Goal: Task Accomplishment & Management: Manage account settings

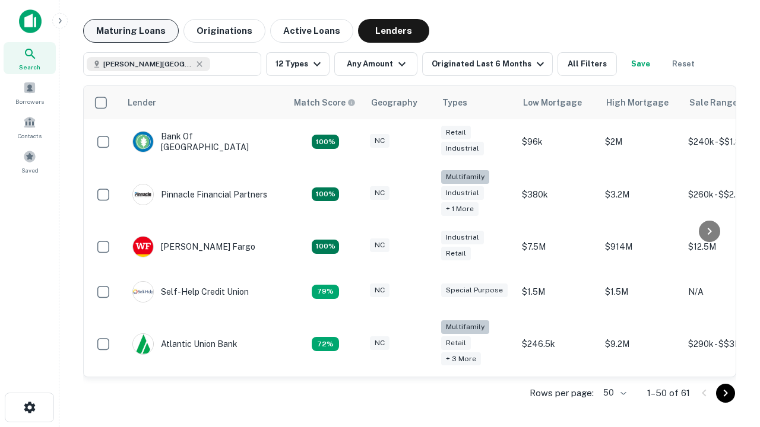
click at [131, 31] on button "Maturing Loans" at bounding box center [131, 31] width 96 height 24
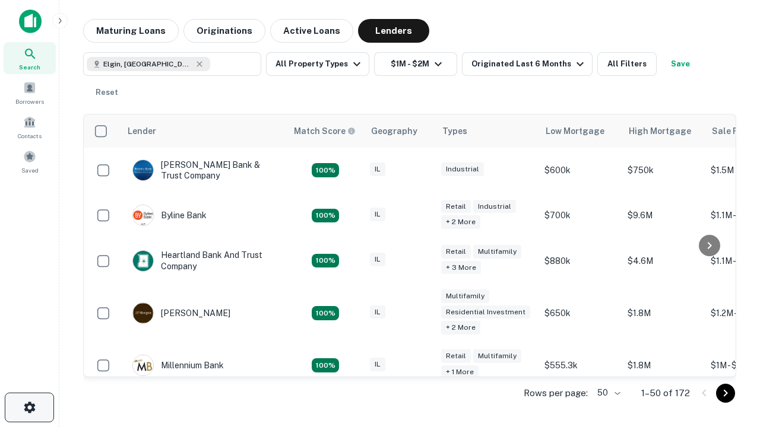
click at [29, 408] on icon "button" at bounding box center [30, 408] width 14 height 14
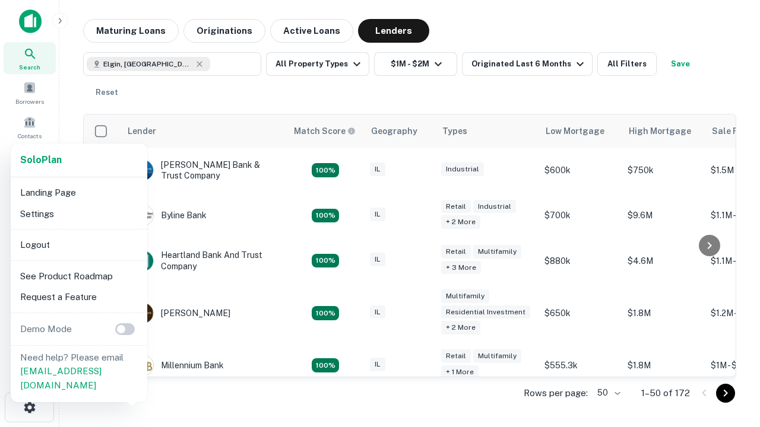
click at [78, 245] on li "Logout" at bounding box center [78, 244] width 127 height 21
